Goal: Task Accomplishment & Management: Use online tool/utility

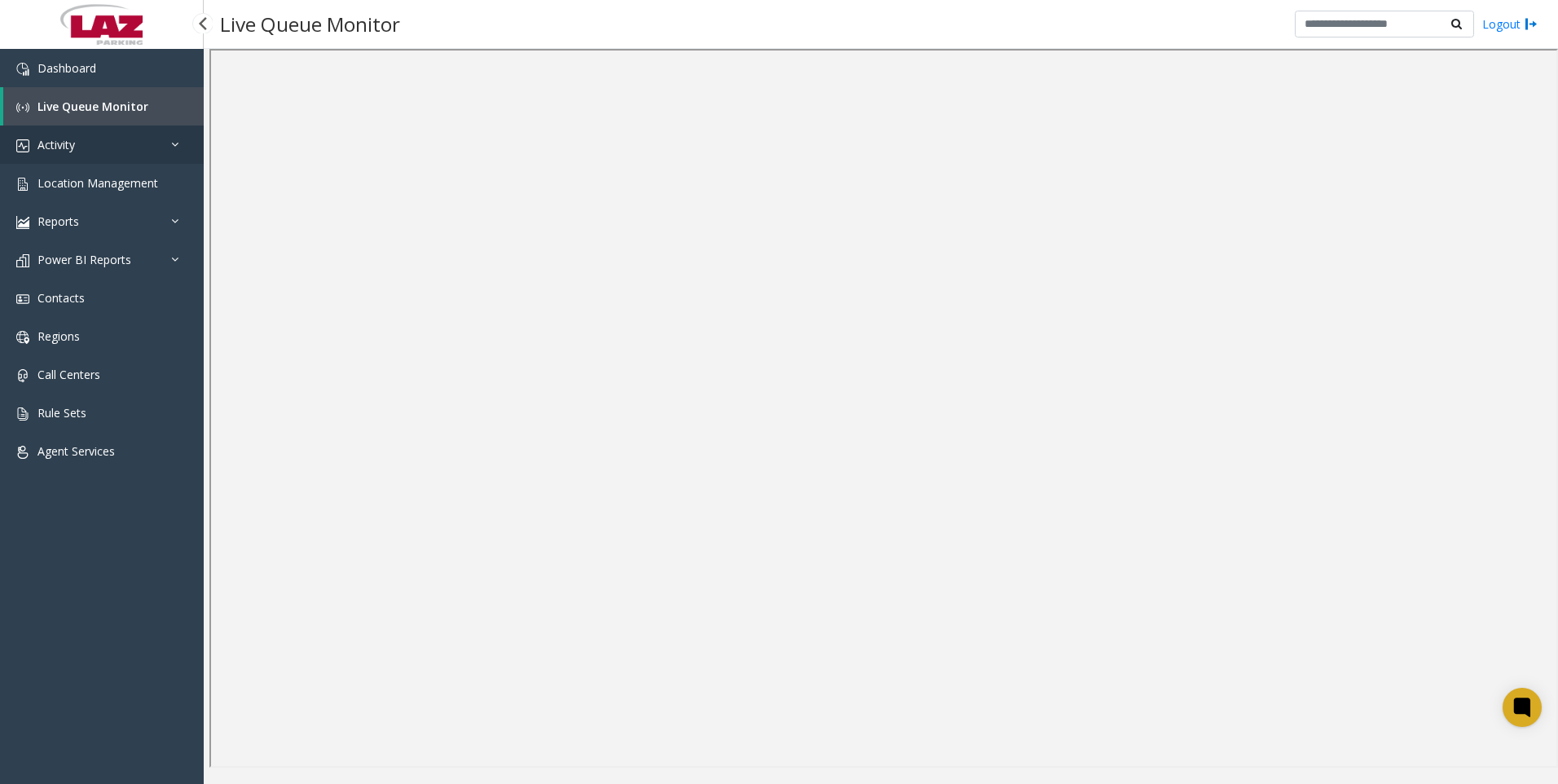
click at [170, 143] on link "Activity" at bounding box center [102, 144] width 204 height 39
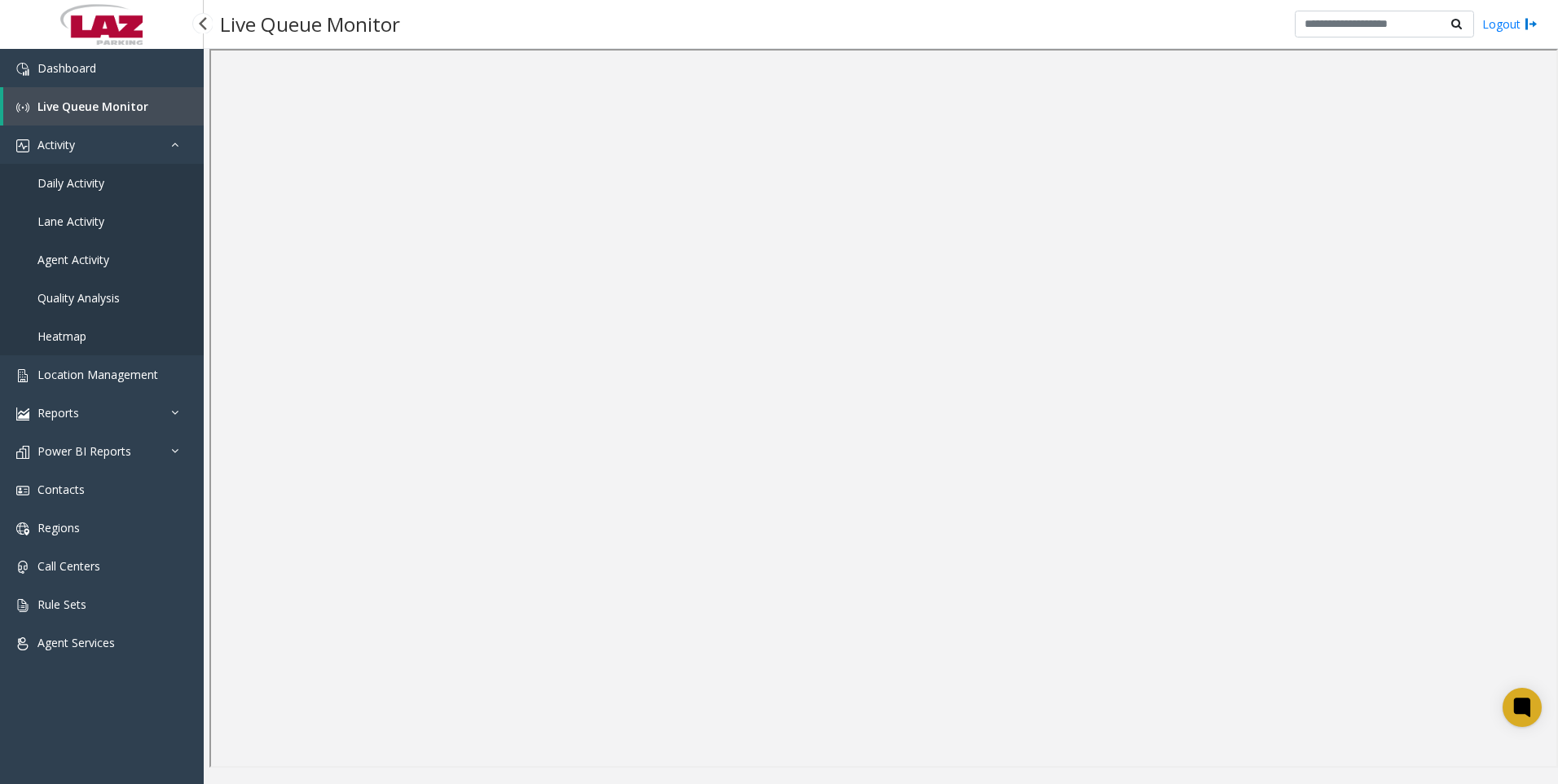
click at [81, 249] on link "Agent Activity" at bounding box center [102, 259] width 204 height 39
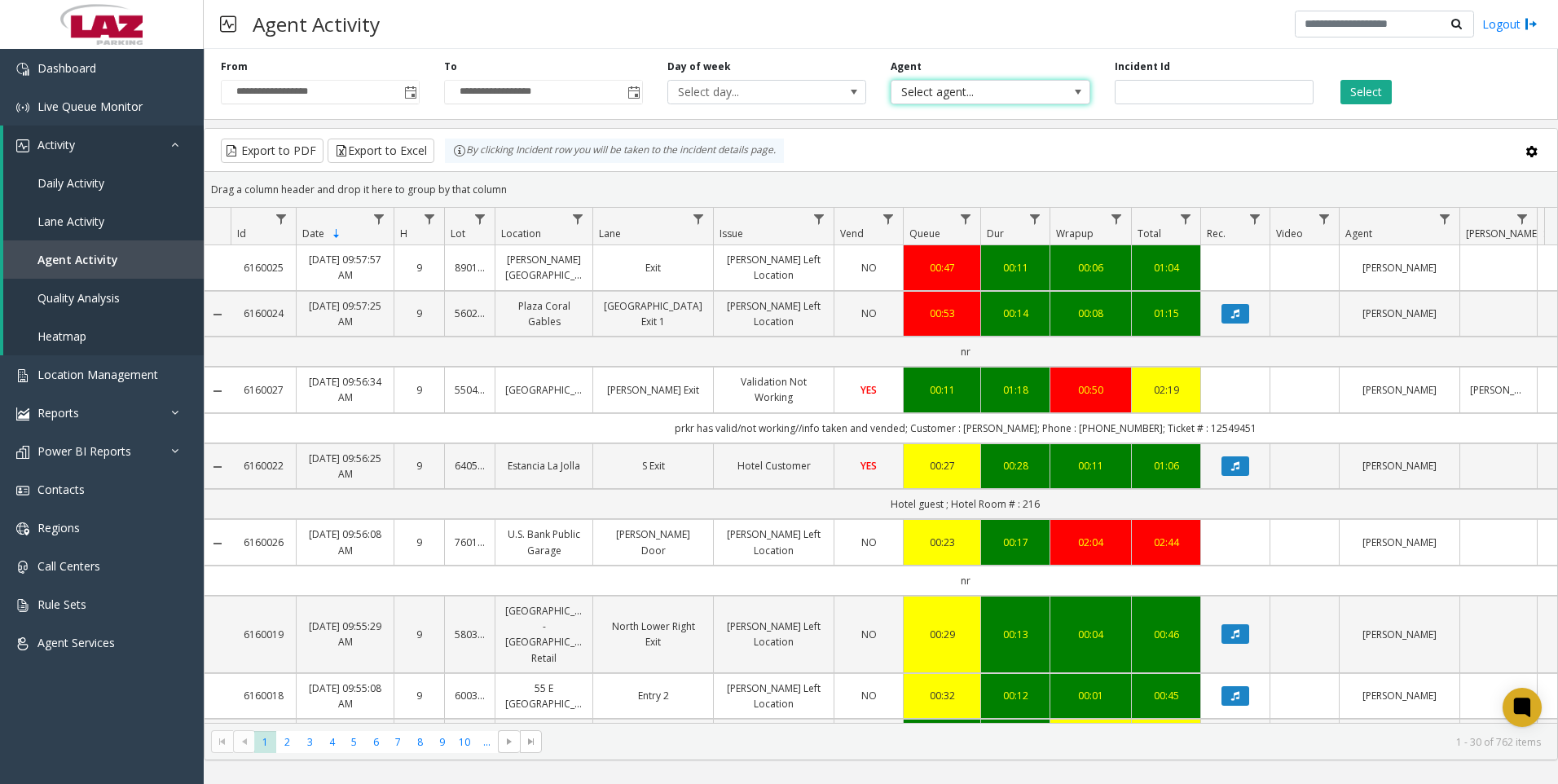
click at [1085, 87] on span at bounding box center [1079, 92] width 23 height 23
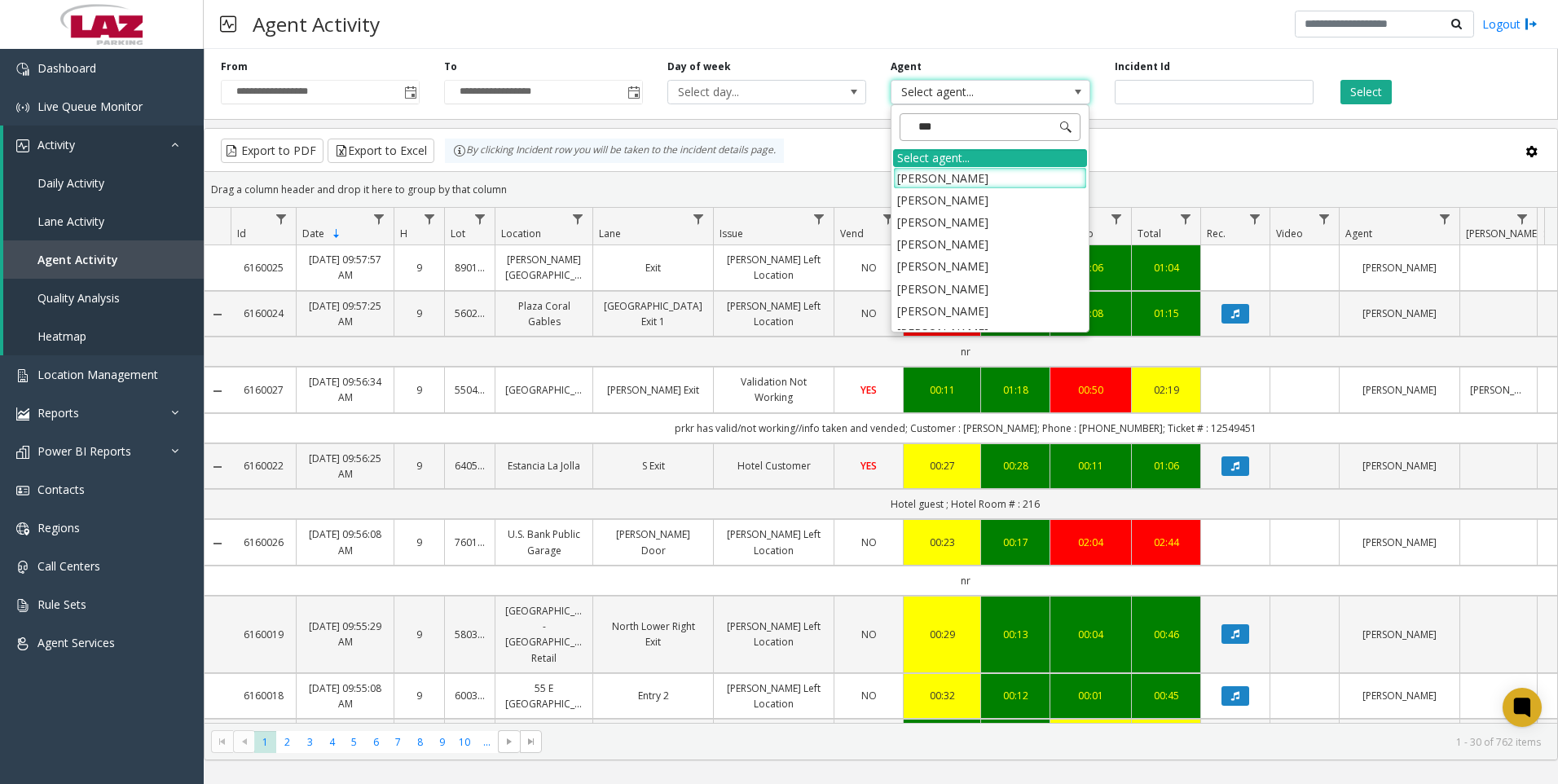
type input "****"
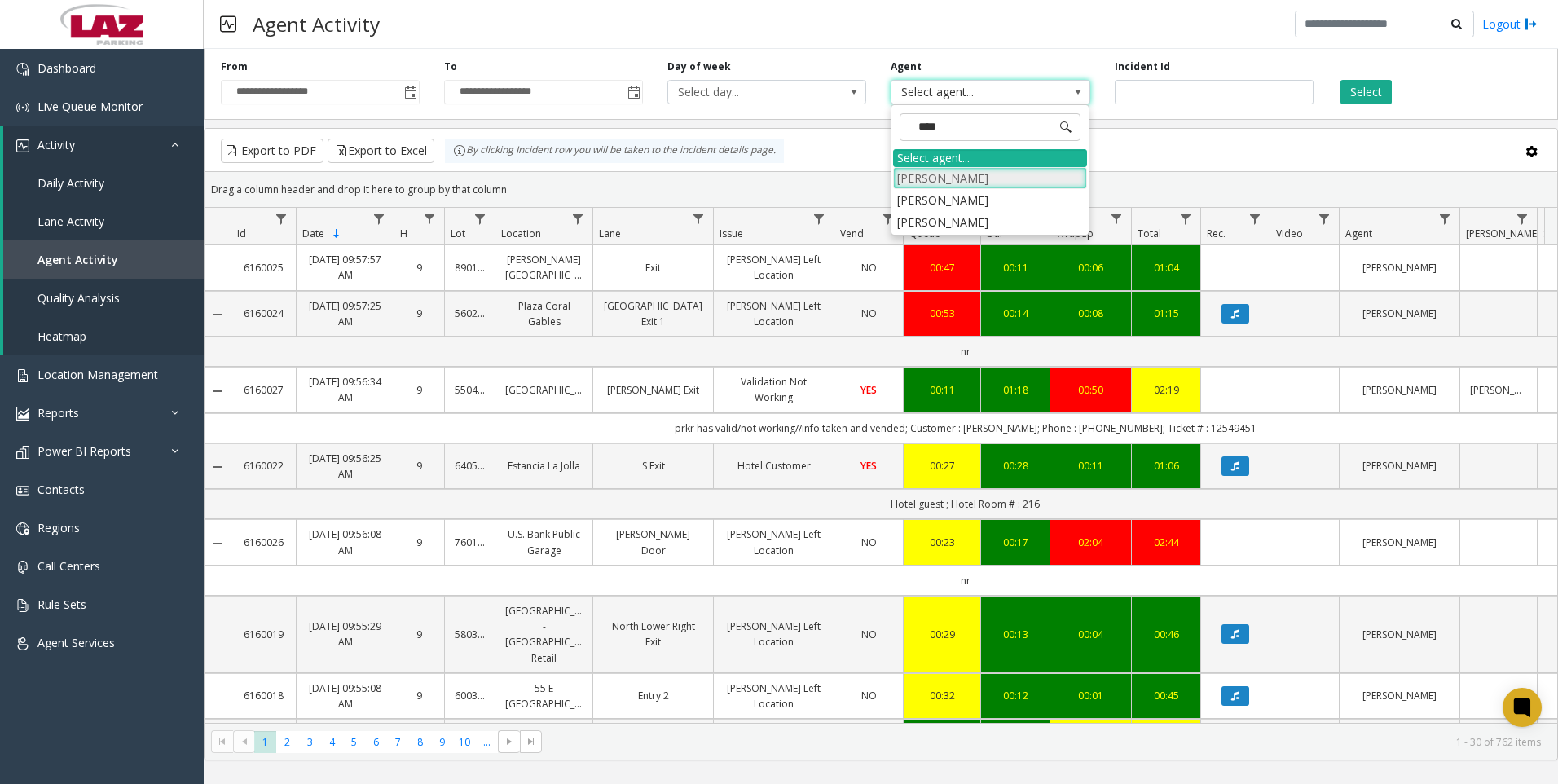
click at [982, 176] on li "[PERSON_NAME]" at bounding box center [990, 178] width 194 height 22
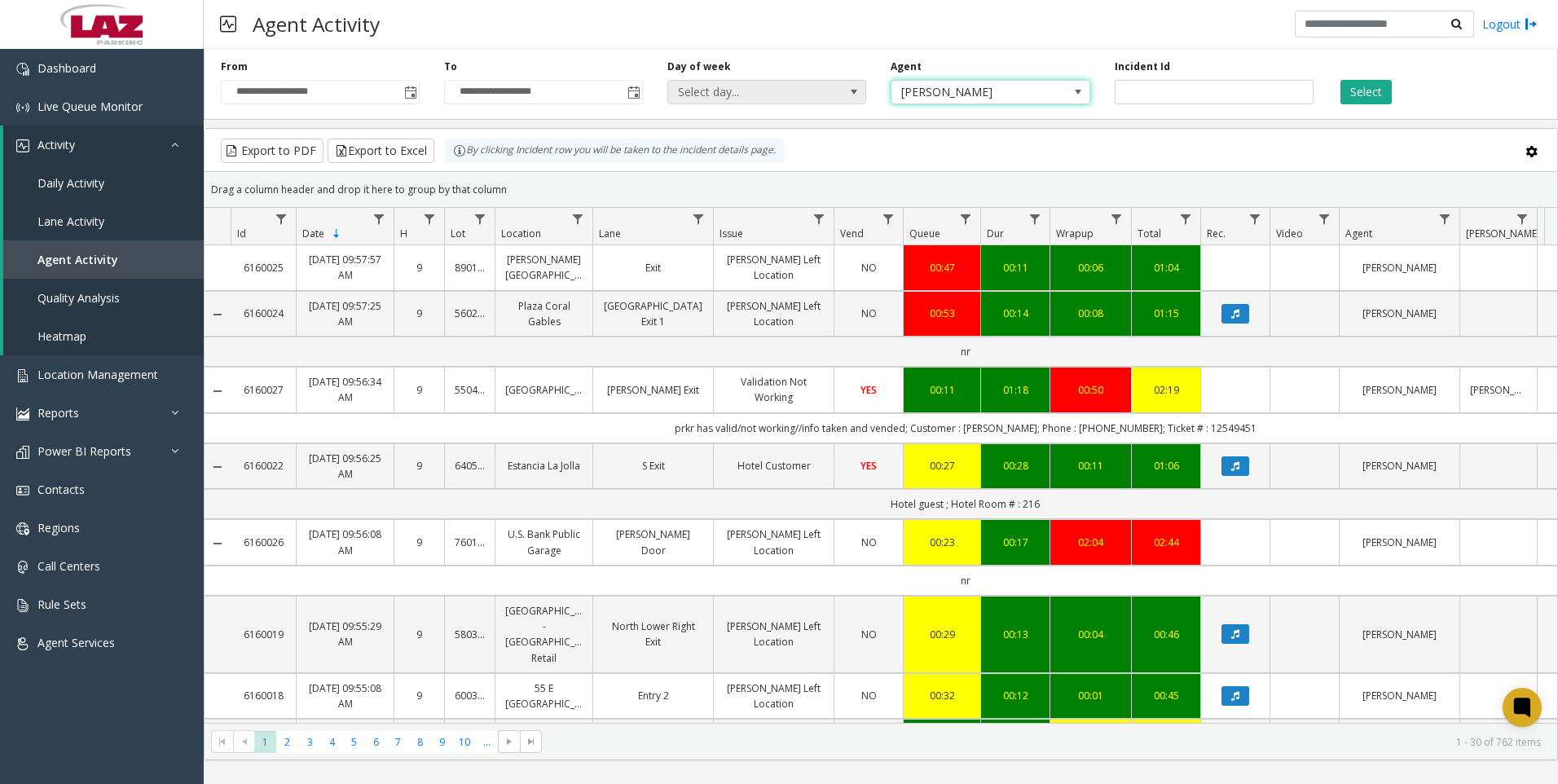
click at [861, 92] on span at bounding box center [854, 92] width 23 height 23
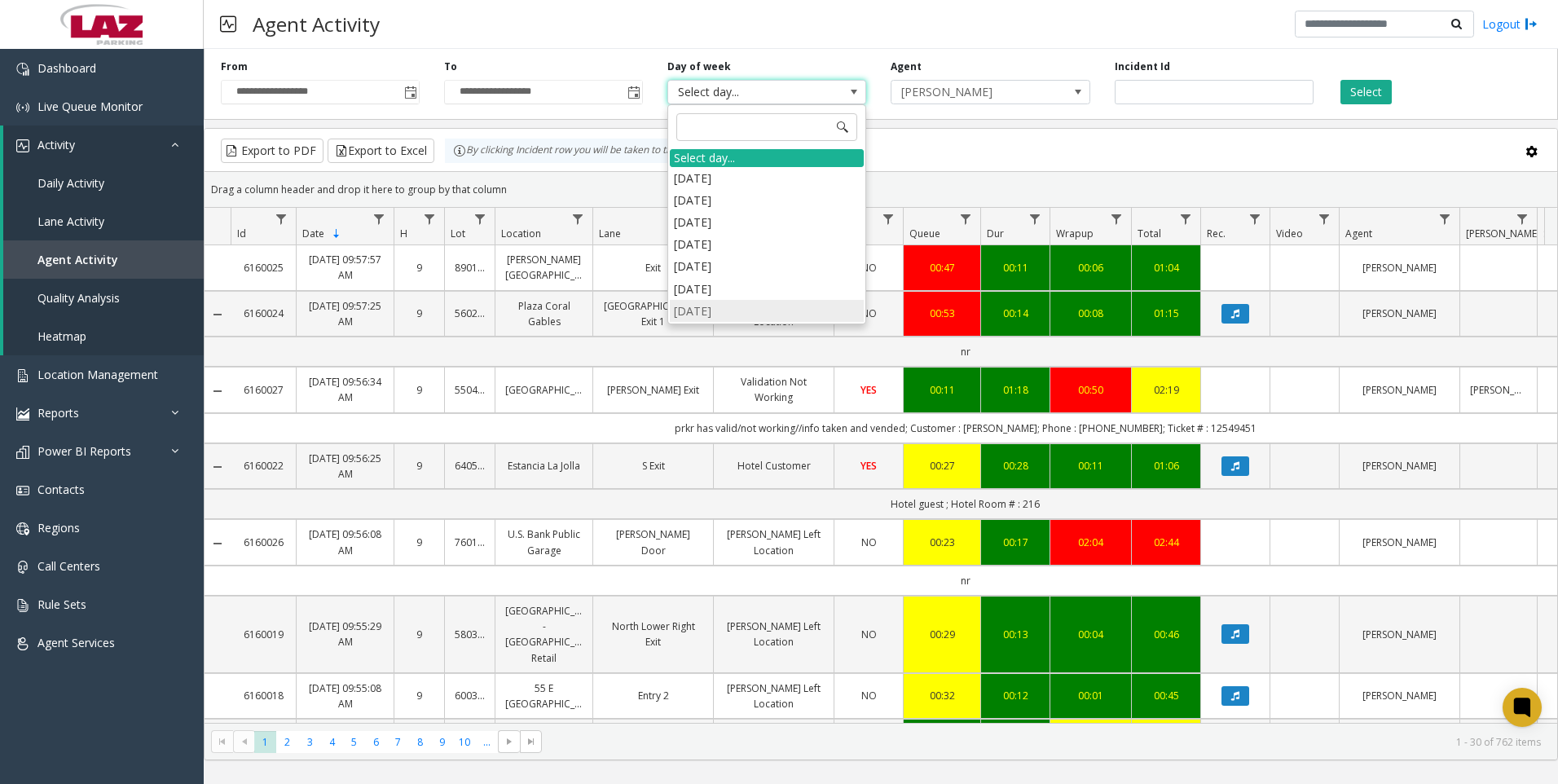
click at [725, 312] on li "[DATE]" at bounding box center [766, 310] width 194 height 22
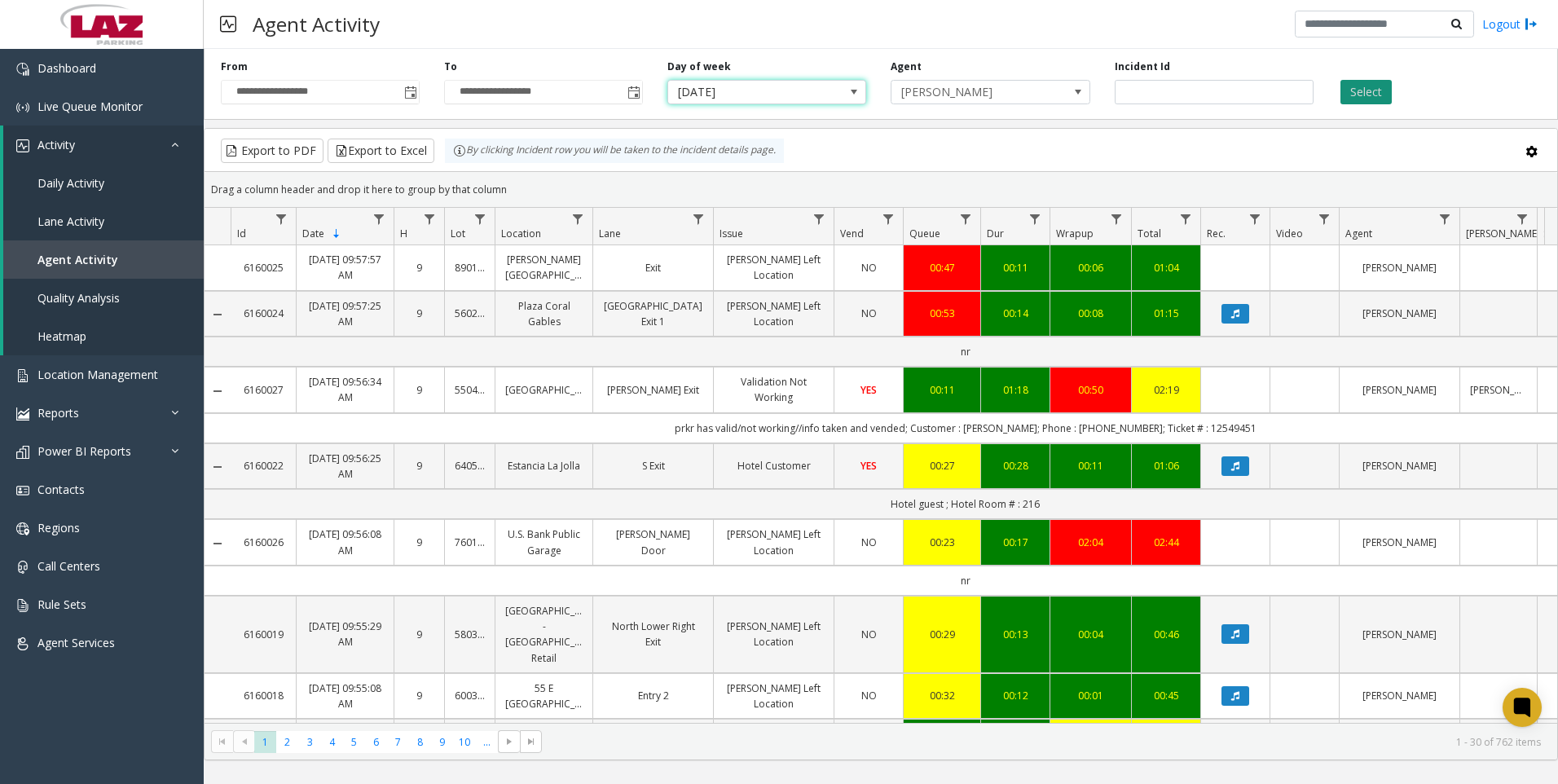
click at [1368, 91] on button "Select" at bounding box center [1366, 92] width 52 height 25
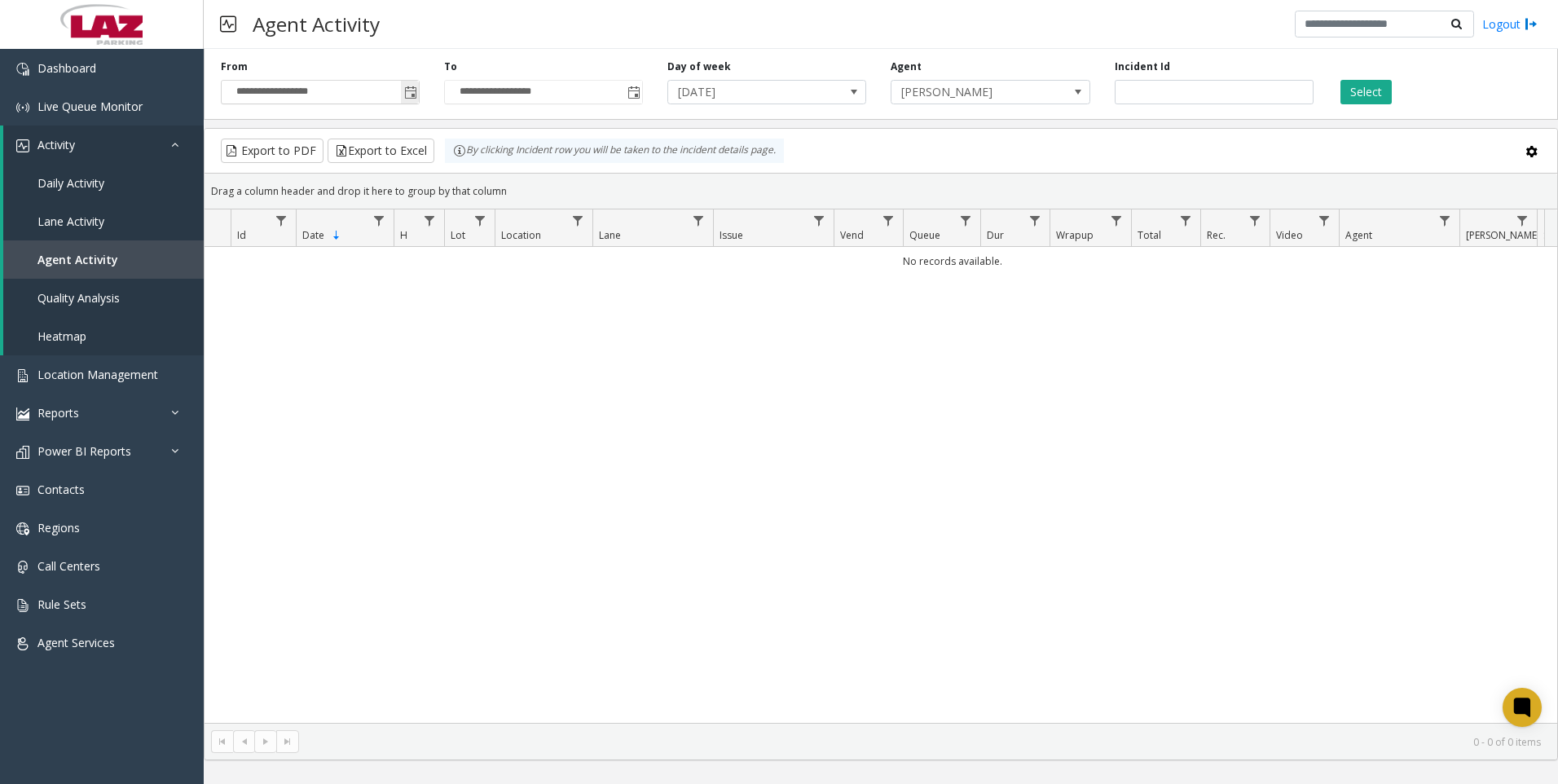
click at [411, 92] on span "Toggle popup" at bounding box center [411, 93] width 13 height 13
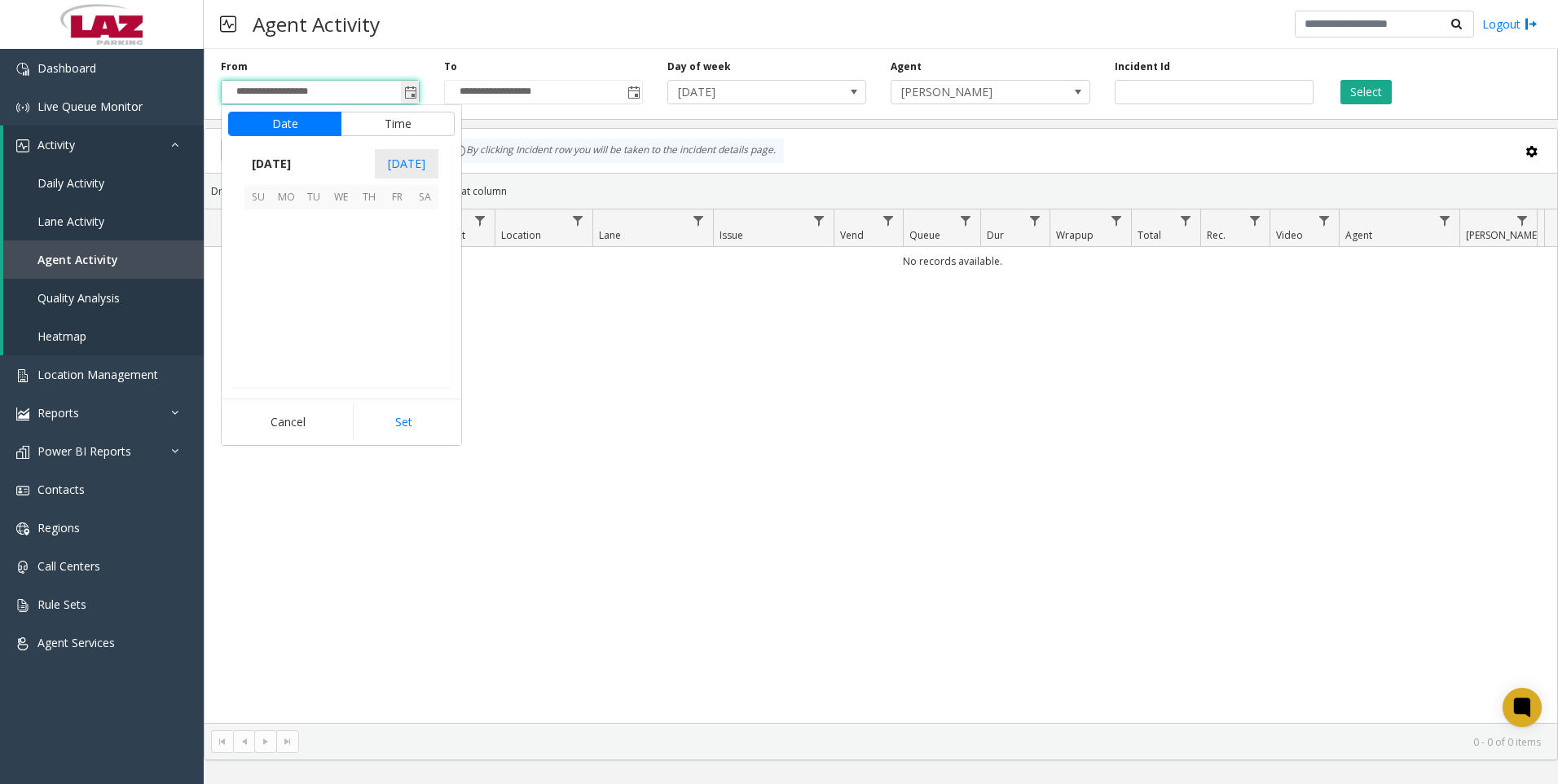
scroll to position [292375, 0]
click at [398, 278] on span "19" at bounding box center [397, 279] width 28 height 28
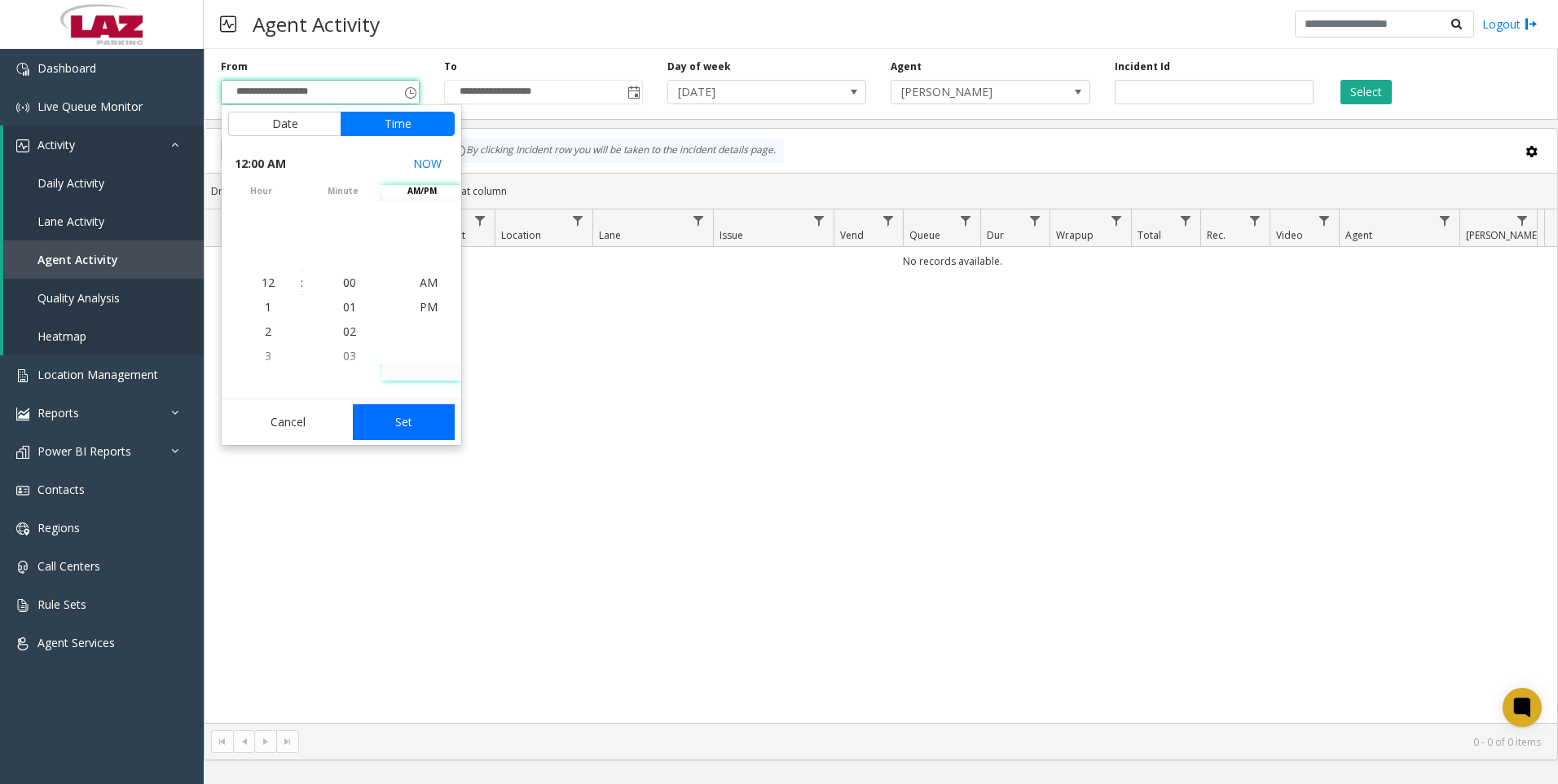
click at [406, 429] on button "Set" at bounding box center [404, 422] width 102 height 36
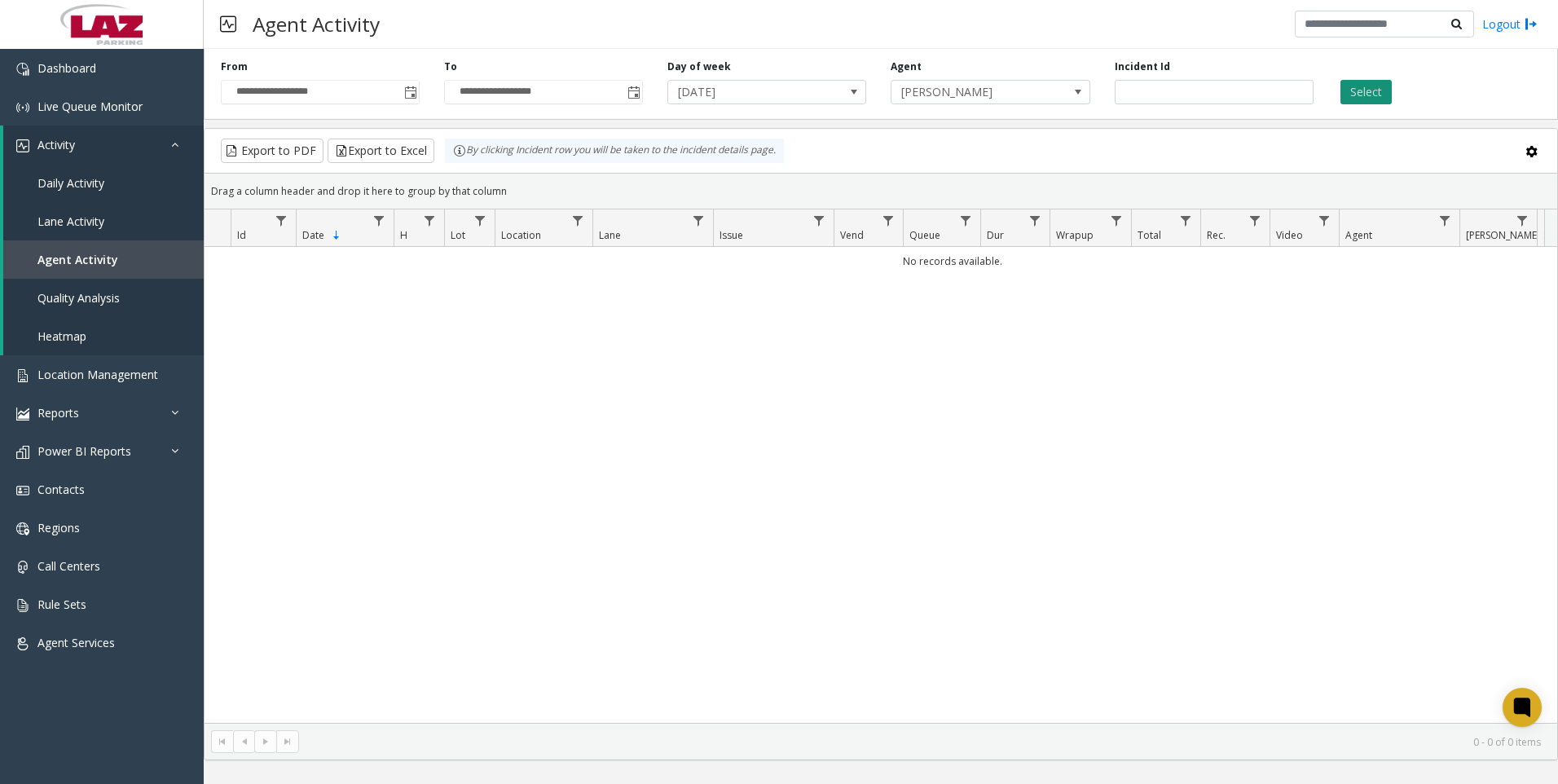
click at [1362, 92] on button "Select" at bounding box center [1366, 92] width 52 height 25
click at [852, 91] on span at bounding box center [854, 92] width 13 height 13
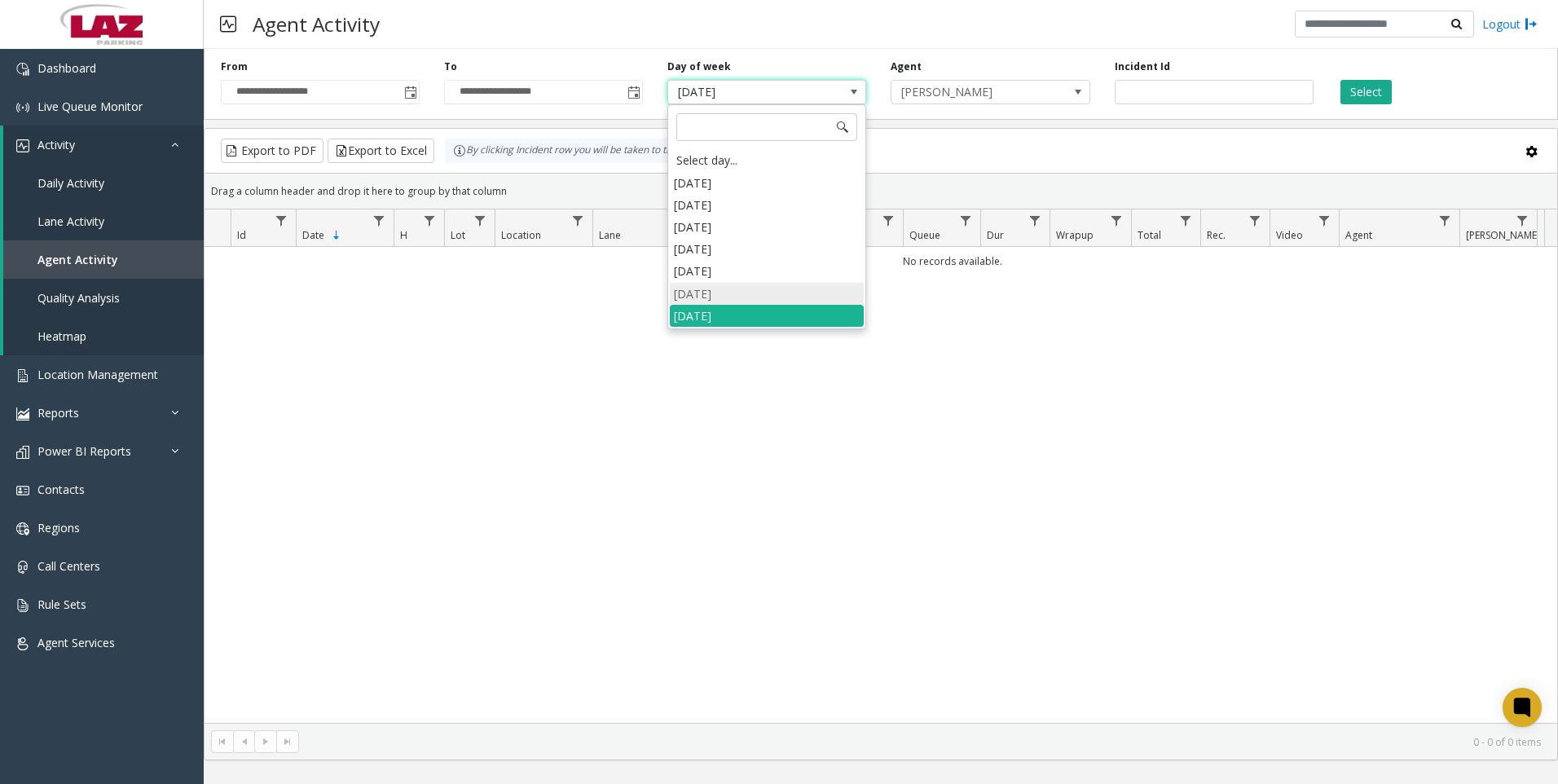
click at [692, 293] on li "[DATE]" at bounding box center [766, 293] width 194 height 22
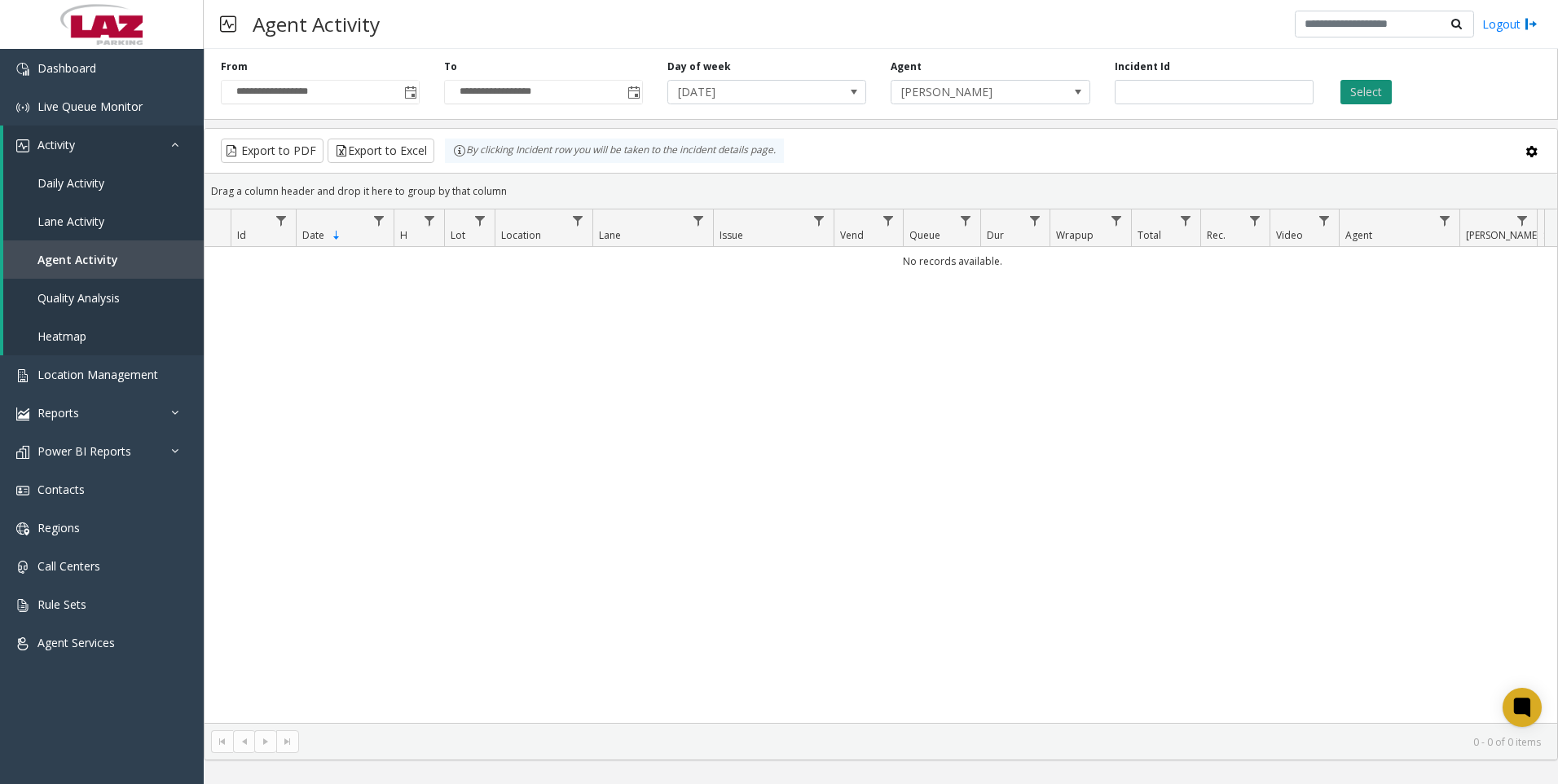
click at [1360, 85] on button "Select" at bounding box center [1366, 92] width 52 height 25
click at [407, 94] on span "Toggle popup" at bounding box center [411, 93] width 13 height 13
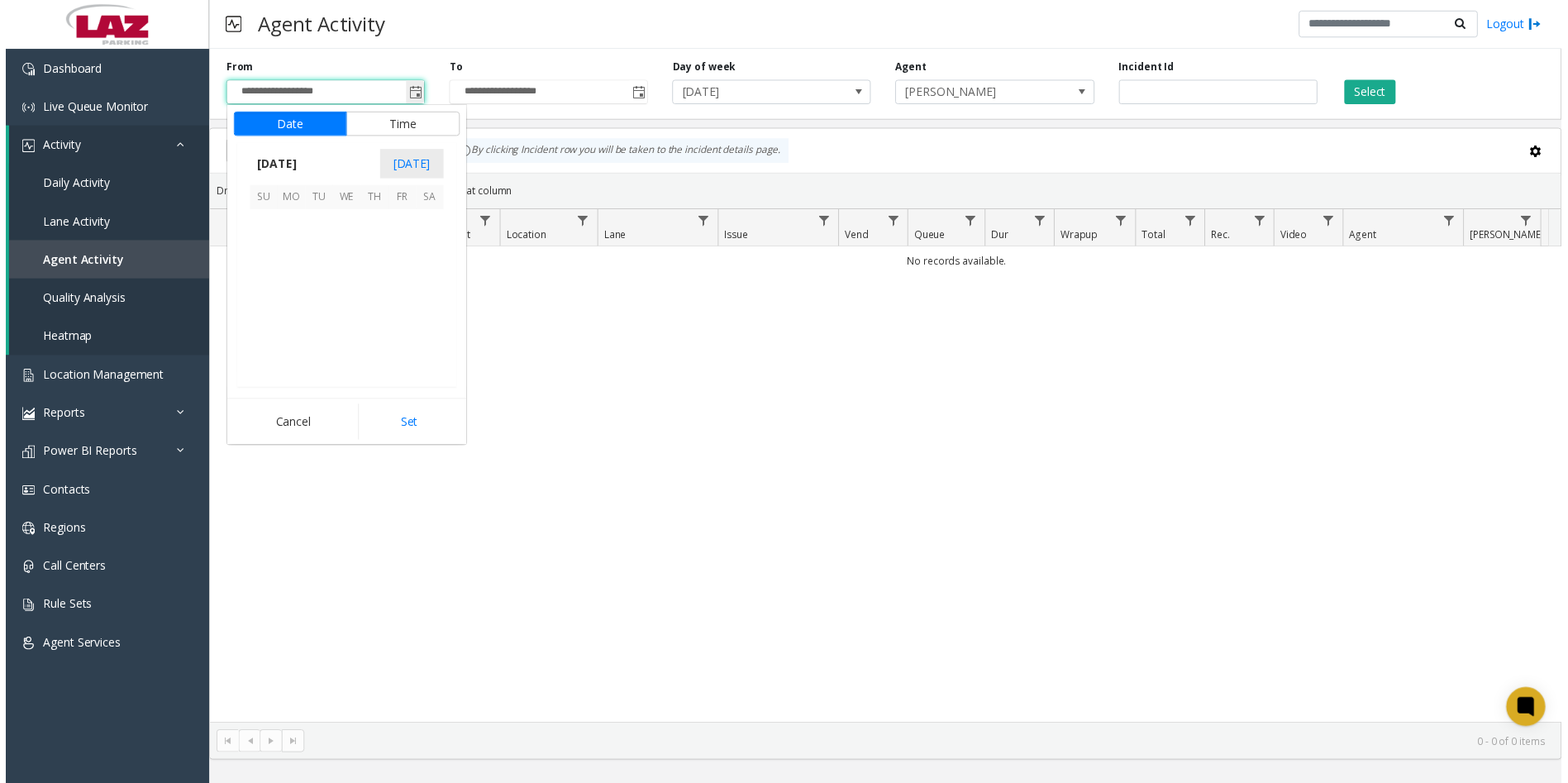
scroll to position [296651, 0]
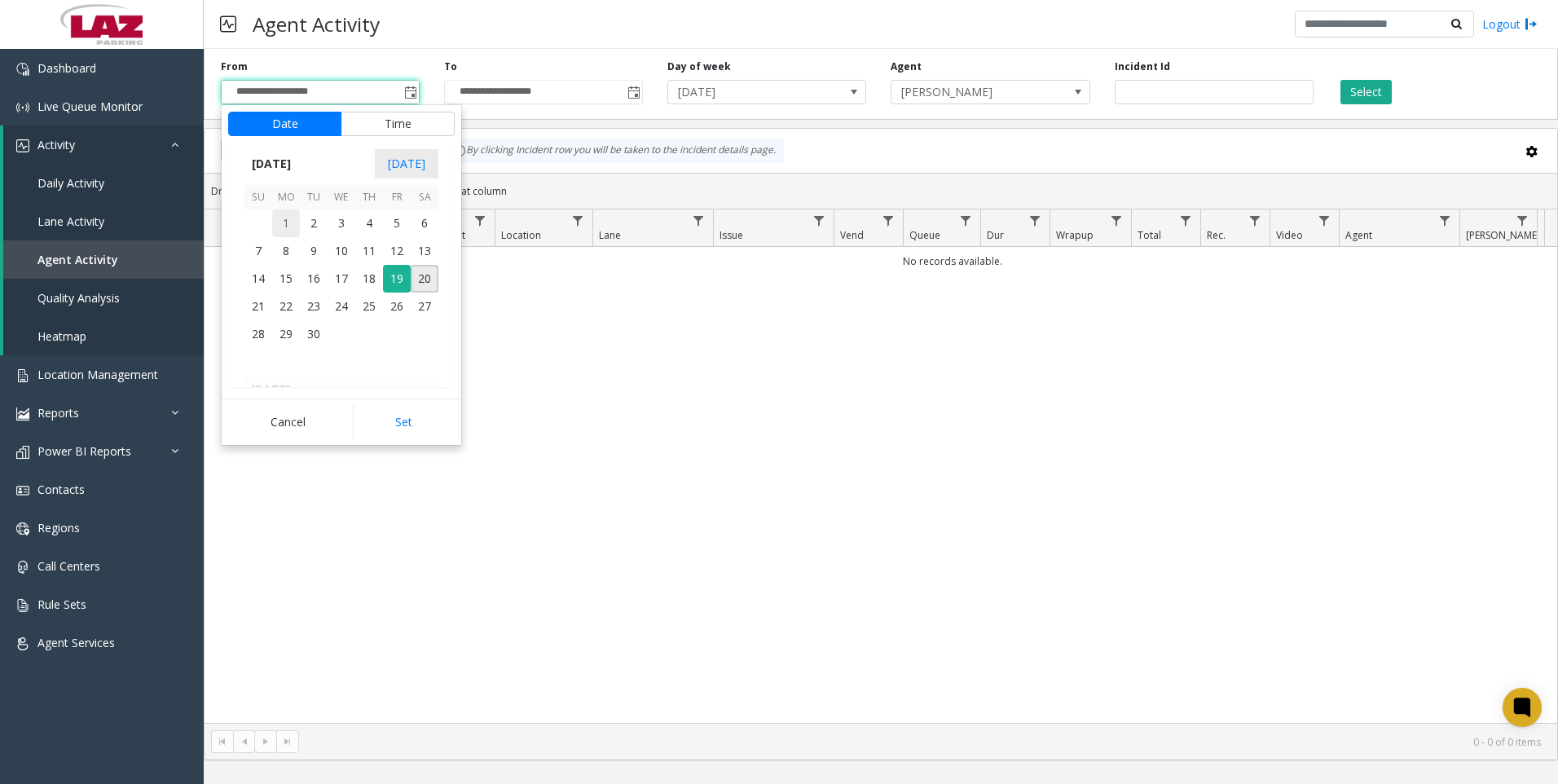
click at [286, 227] on span "1" at bounding box center [286, 224] width 28 height 28
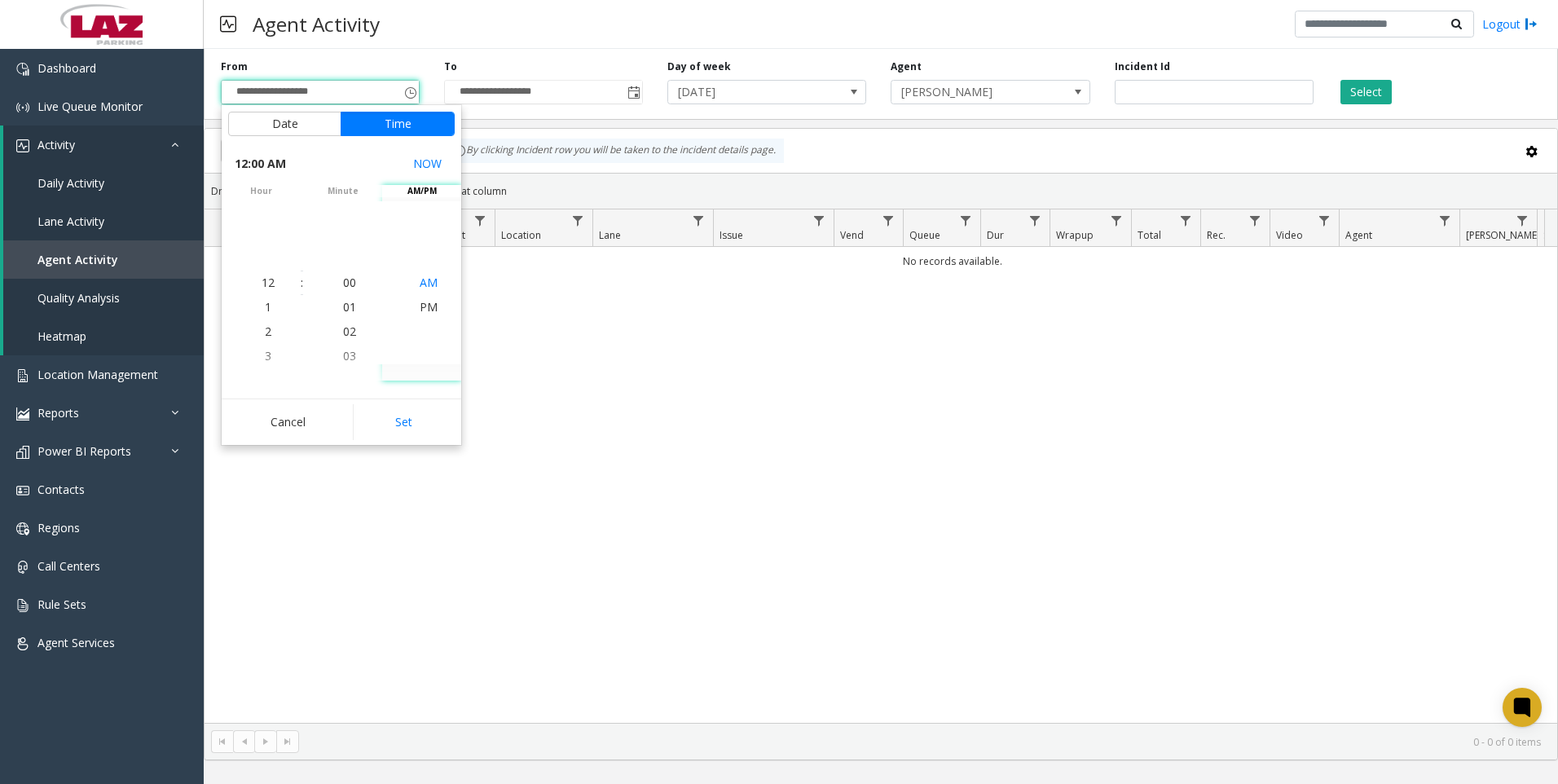
click at [420, 283] on span "AM" at bounding box center [429, 282] width 18 height 16
click at [393, 416] on button "Set" at bounding box center [404, 422] width 102 height 36
type input "**********"
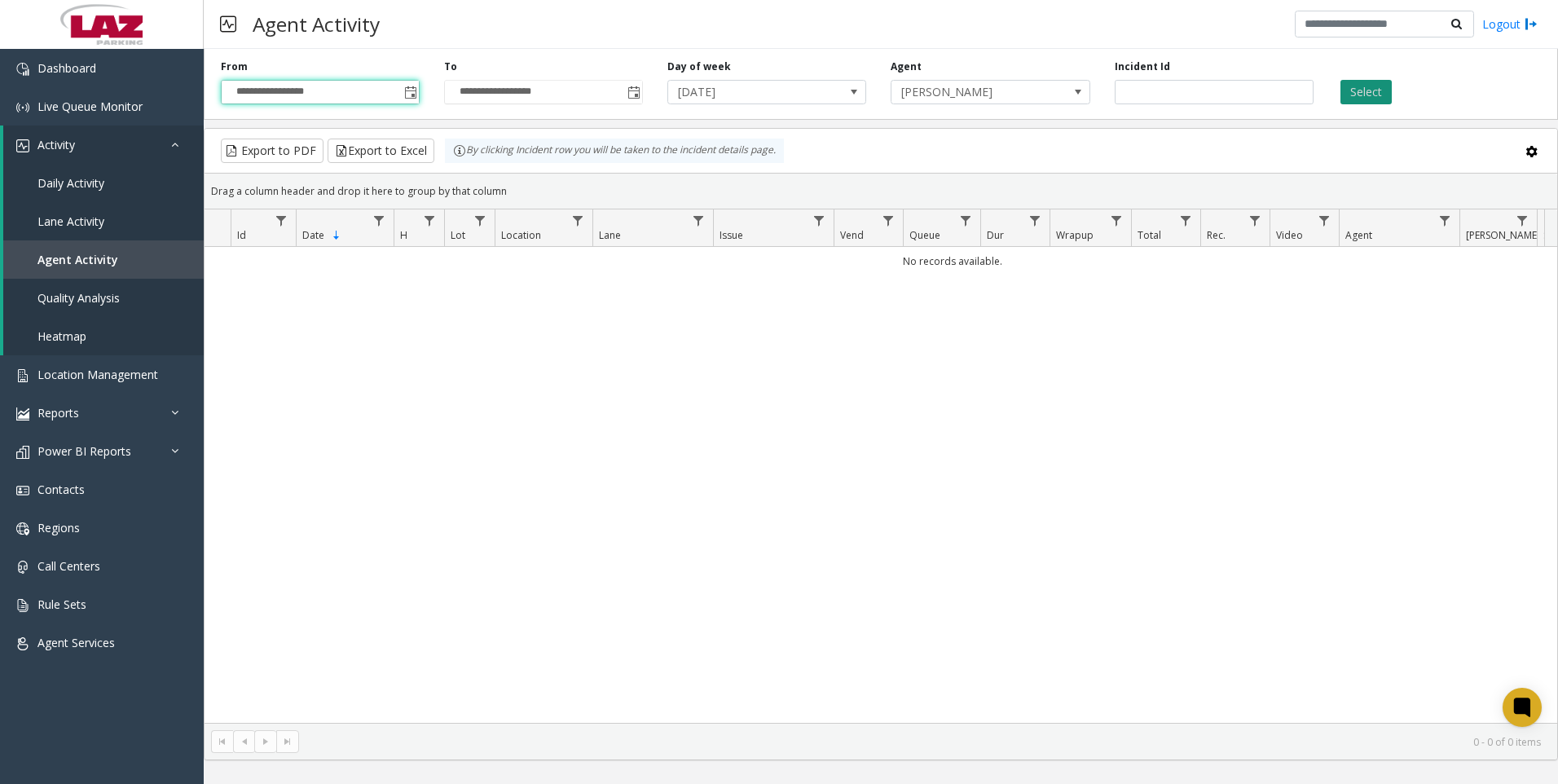
click at [1385, 91] on button "Select" at bounding box center [1366, 92] width 52 height 25
click at [855, 96] on span at bounding box center [854, 92] width 13 height 13
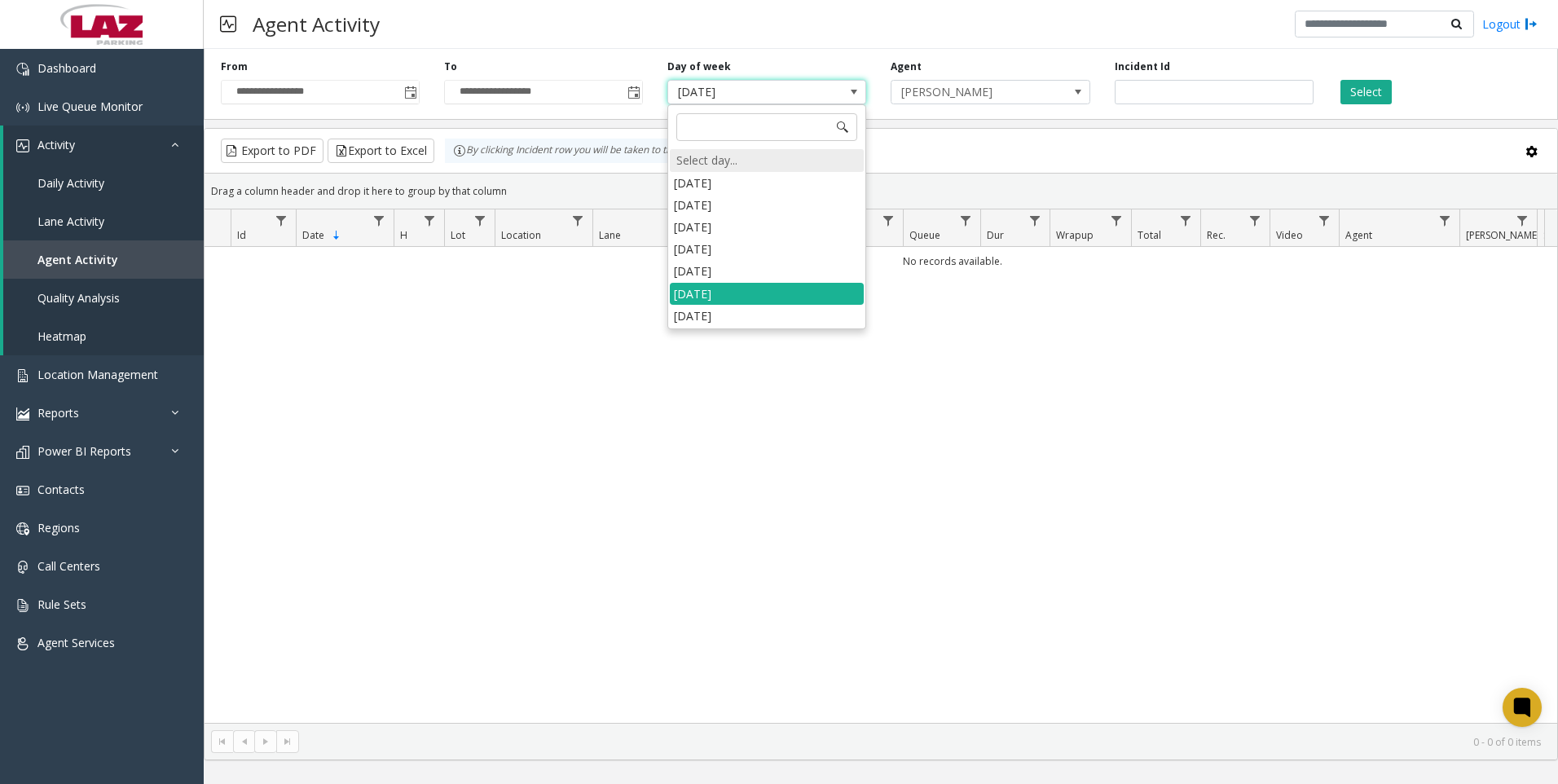
click at [758, 167] on div "Select day..." at bounding box center [766, 161] width 194 height 23
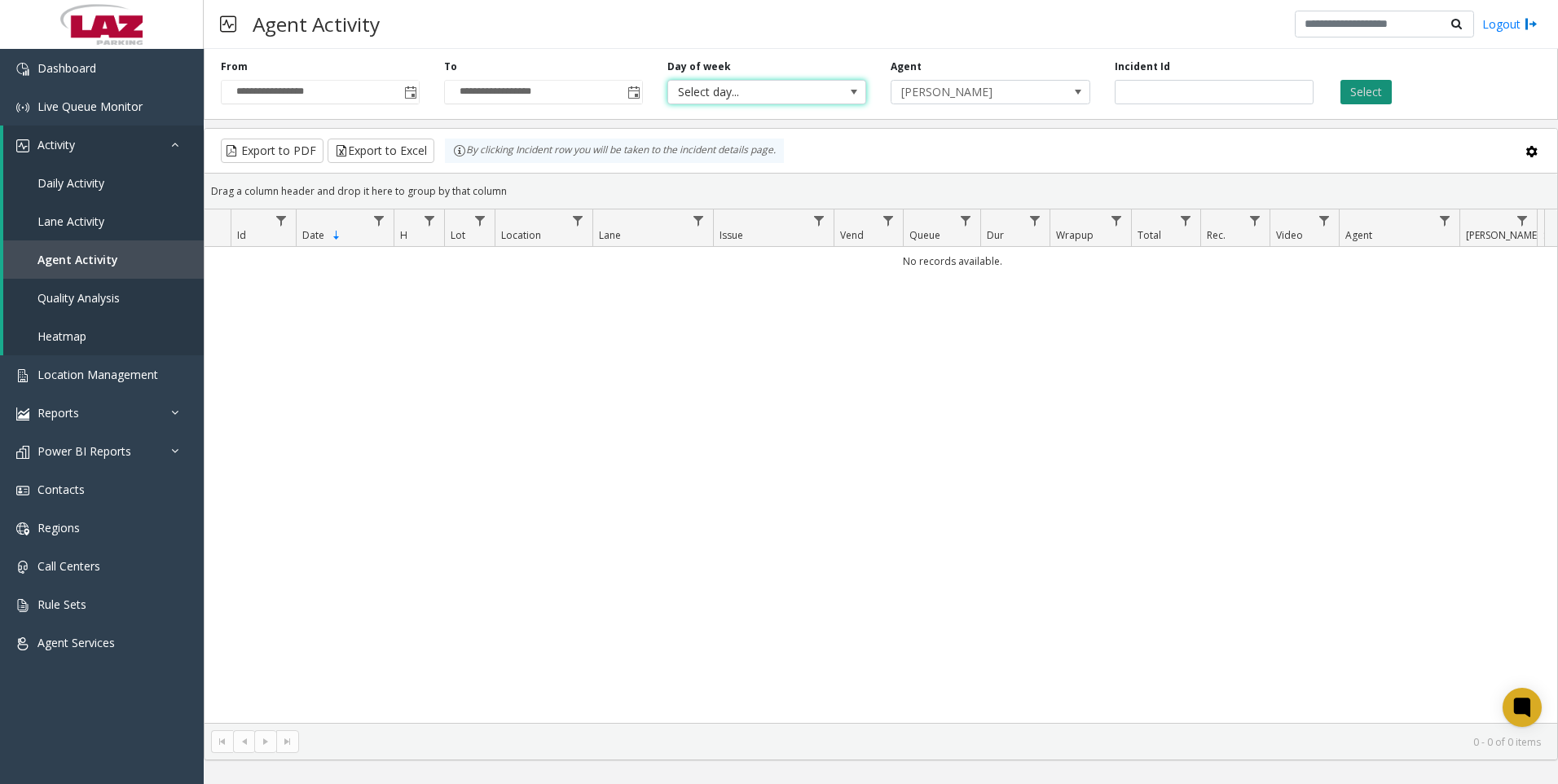
click at [1374, 90] on button "Select" at bounding box center [1366, 92] width 52 height 25
click at [1442, 220] on span "Data table" at bounding box center [1445, 221] width 13 height 13
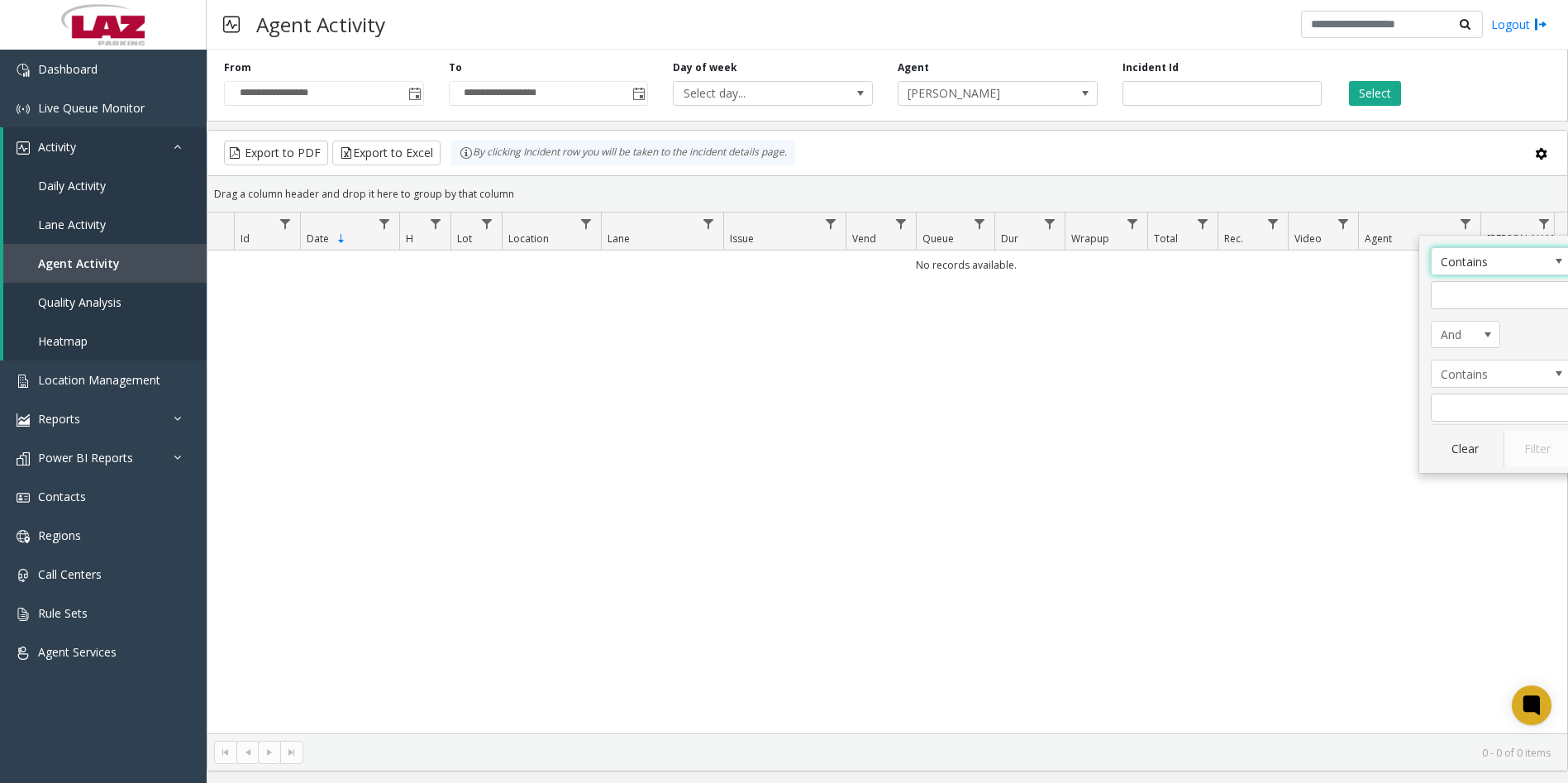
click at [1563, 263] on span "Agent Filter Operators" at bounding box center [1559, 261] width 13 height 13
click at [1492, 288] on li "Is equal to" at bounding box center [1501, 288] width 136 height 22
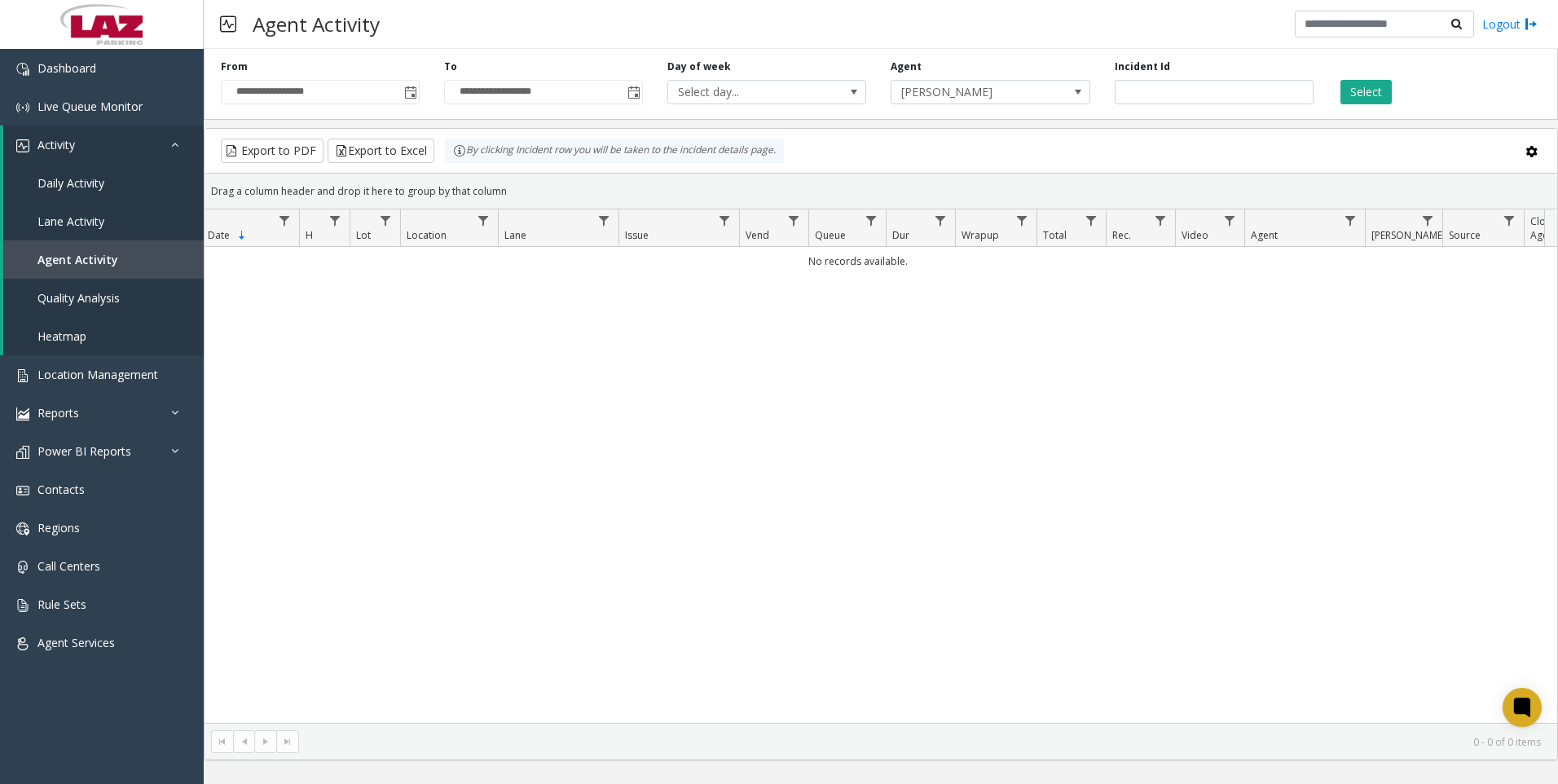
scroll to position [0, 155]
click at [70, 102] on span "Live Queue Monitor" at bounding box center [90, 106] width 105 height 16
